Goal: Task Accomplishment & Management: Manage account settings

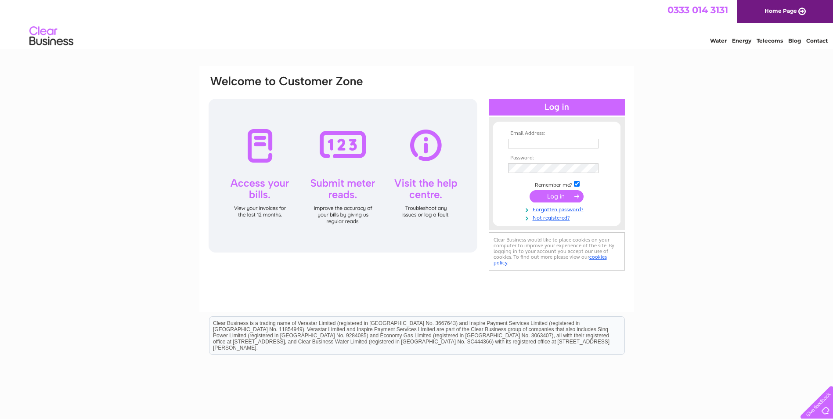
type input "[PERSON_NAME][EMAIL_ADDRESS][PERSON_NAME][DOMAIN_NAME]"
click at [554, 195] on input "submit" at bounding box center [557, 196] width 54 height 12
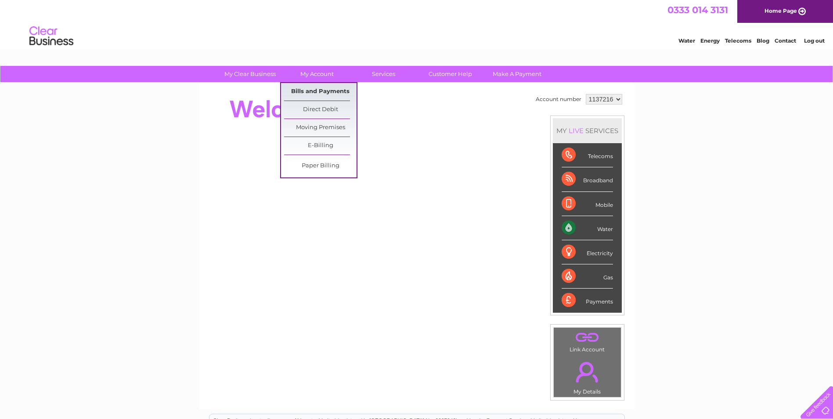
click at [318, 90] on link "Bills and Payments" at bounding box center [320, 92] width 72 height 18
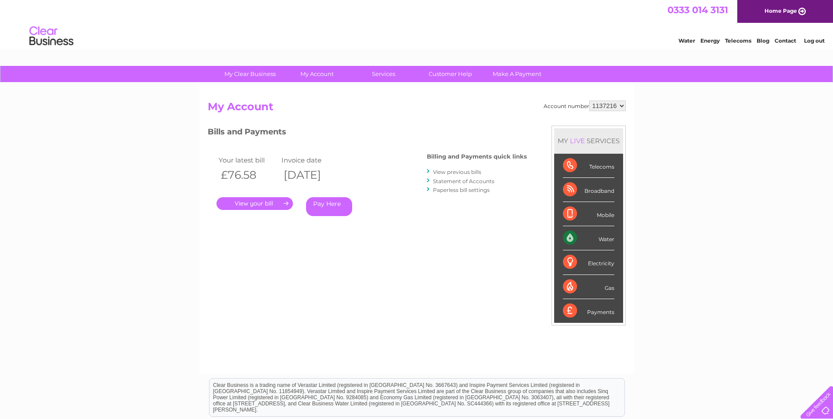
click at [260, 199] on link "." at bounding box center [255, 203] width 76 height 13
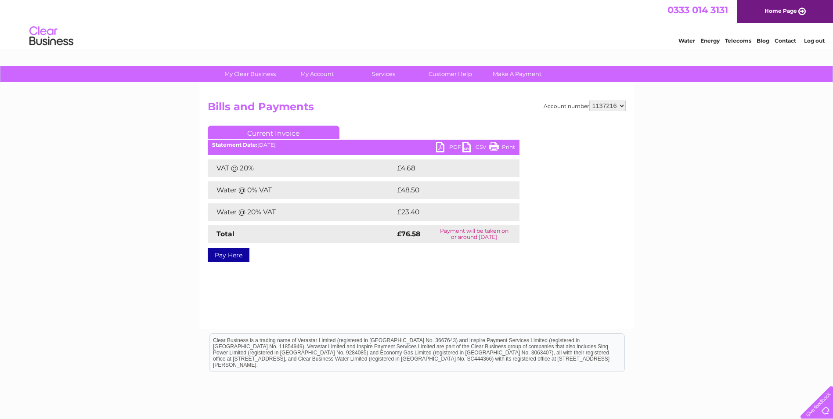
click at [442, 144] on link "PDF" at bounding box center [449, 148] width 26 height 13
